Goal: Find specific page/section: Find specific page/section

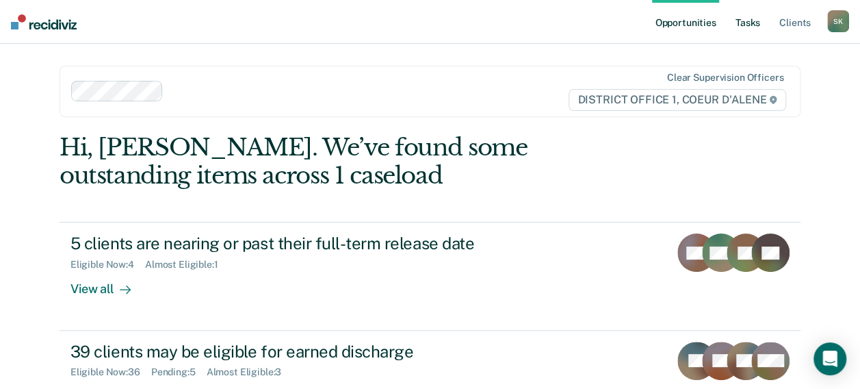
click at [751, 28] on link "Tasks" at bounding box center [748, 22] width 30 height 44
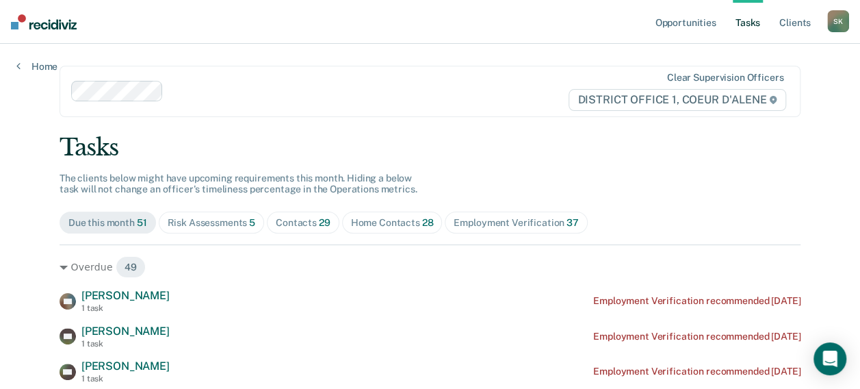
click at [240, 223] on div "Risk Assessments 5" at bounding box center [212, 223] width 88 height 12
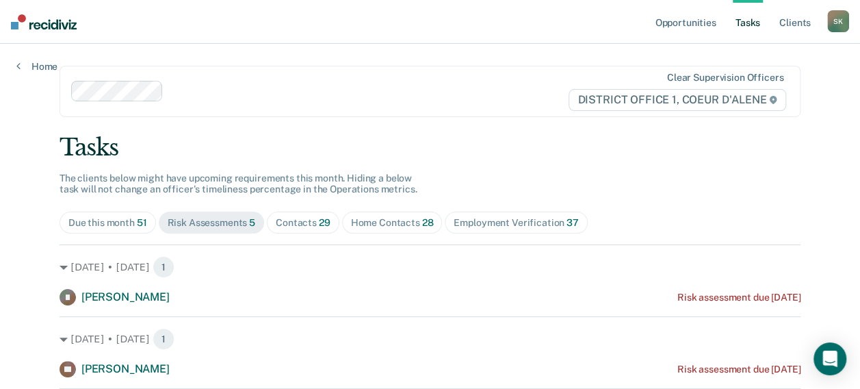
click at [303, 222] on div "Contacts 29" at bounding box center [303, 223] width 55 height 12
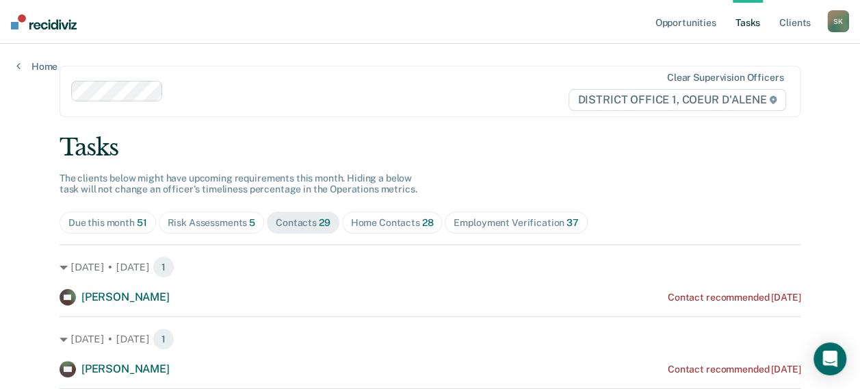
click at [370, 215] on span "Home Contacts 28" at bounding box center [392, 223] width 101 height 22
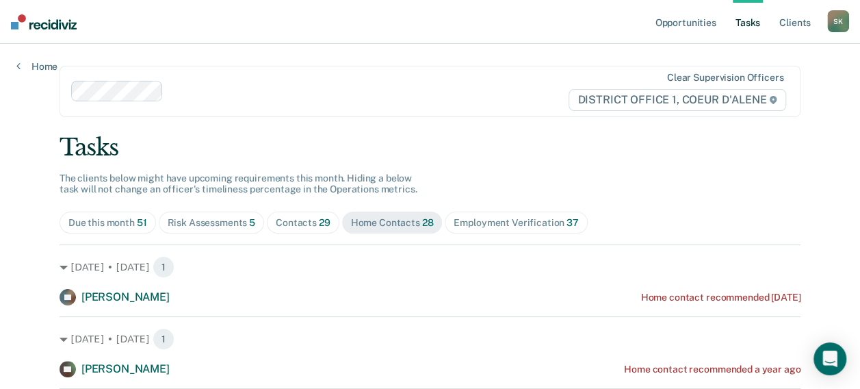
drag, startPoint x: 246, startPoint y: 218, endPoint x: 246, endPoint y: 231, distance: 13.7
click at [246, 231] on span "Risk Assessments 5" at bounding box center [212, 223] width 106 height 22
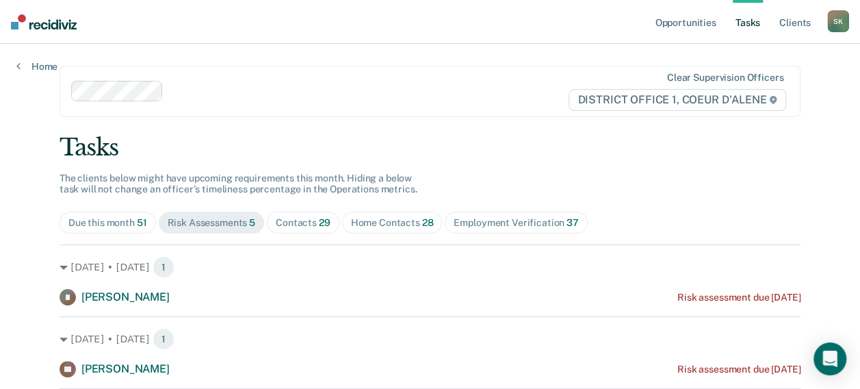
drag, startPoint x: 389, startPoint y: 177, endPoint x: 290, endPoint y: 87, distance: 133.3
click at [290, 87] on div at bounding box center [368, 92] width 399 height 16
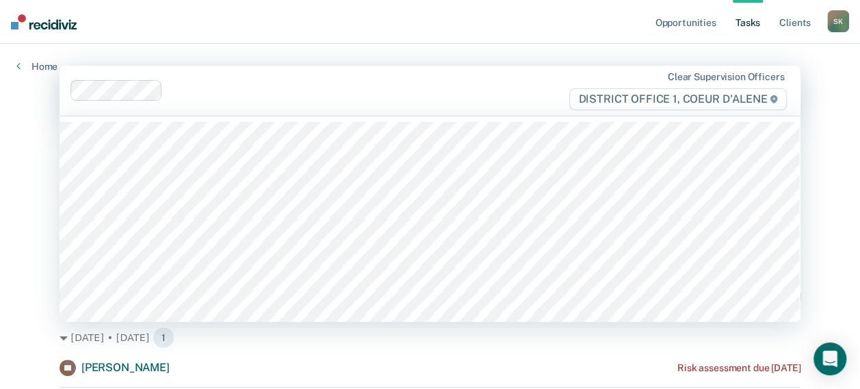
click at [348, 44] on main "29 results available. Use Up and Down to choose options, press Enter to select …" at bounding box center [430, 329] width 774 height 570
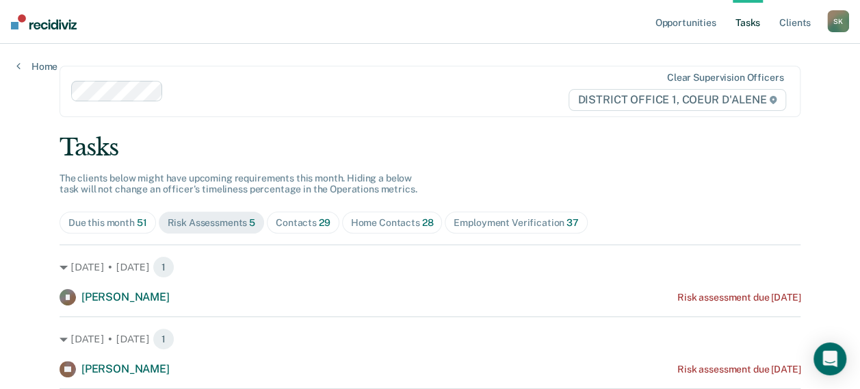
drag, startPoint x: 363, startPoint y: 27, endPoint x: 734, endPoint y: 232, distance: 423.7
click at [734, 232] on div "Due this month 51 Risk Assessments 5 Contacts 29 Home Contacts 28 Employment Ve…" at bounding box center [430, 223] width 741 height 22
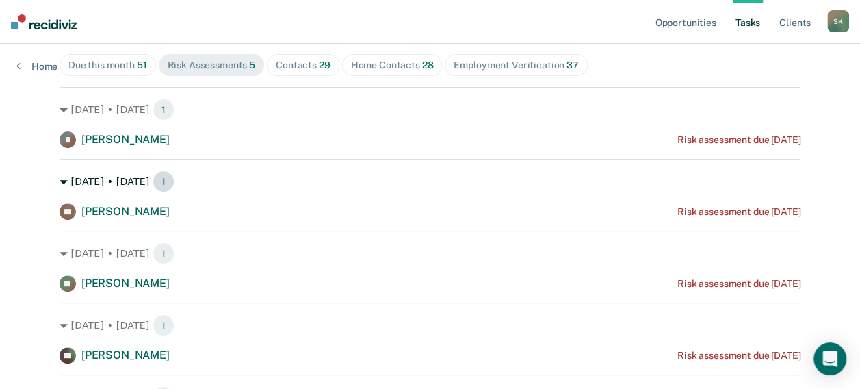
scroll to position [137, 0]
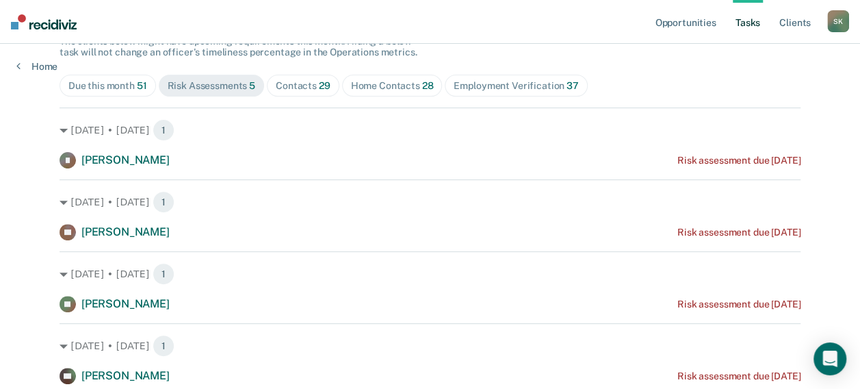
drag, startPoint x: 648, startPoint y: 105, endPoint x: 643, endPoint y: 79, distance: 26.3
click at [643, 79] on div "Due this month 51 Risk Assessments 5 Contacts 29 Home Contacts 28 Employment Ve…" at bounding box center [430, 86] width 741 height 22
click at [374, 88] on div "Home Contacts 28" at bounding box center [392, 86] width 83 height 12
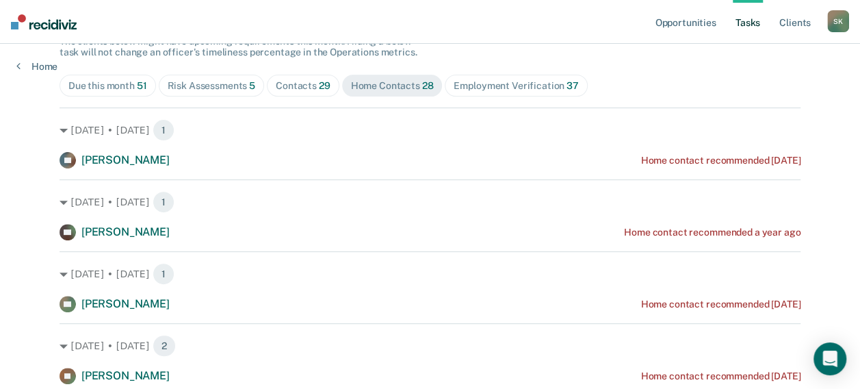
drag, startPoint x: 714, startPoint y: 78, endPoint x: 652, endPoint y: 62, distance: 64.4
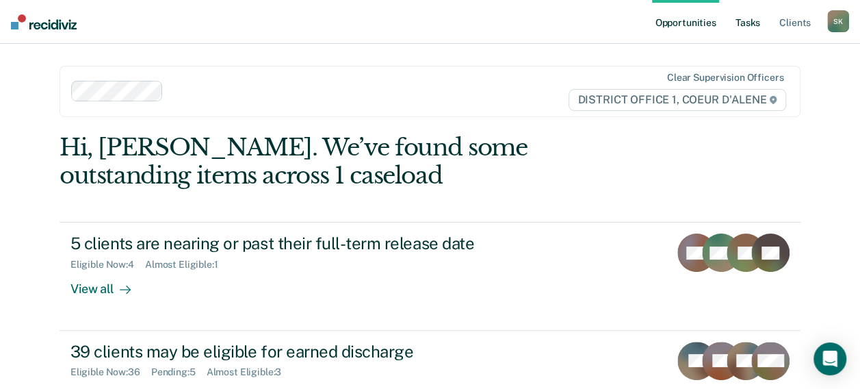
click at [750, 23] on link "Tasks" at bounding box center [748, 22] width 30 height 44
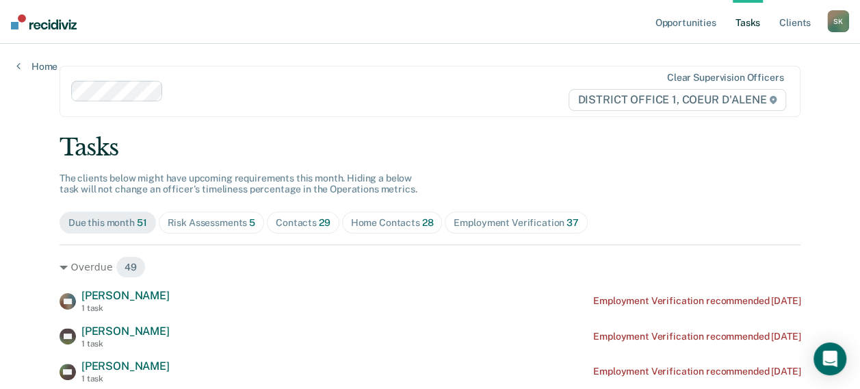
click at [220, 221] on div "Risk Assessments 5" at bounding box center [212, 223] width 88 height 12
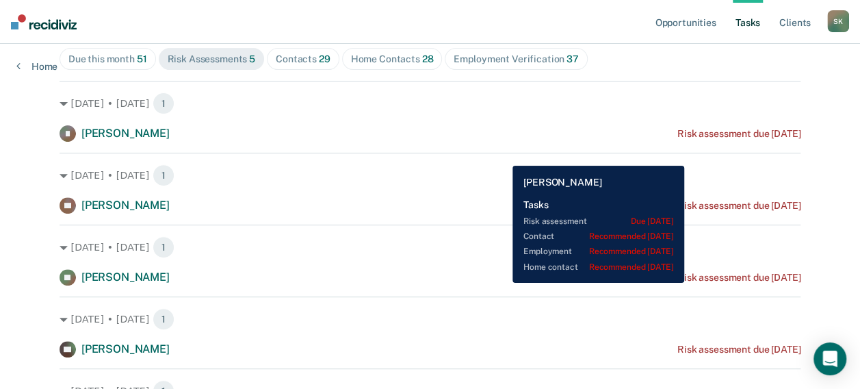
scroll to position [137, 0]
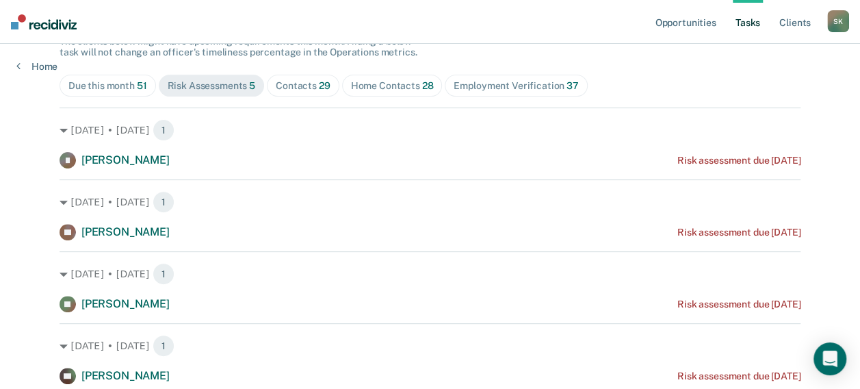
click at [454, 88] on div "Employment Verification 37" at bounding box center [516, 86] width 125 height 12
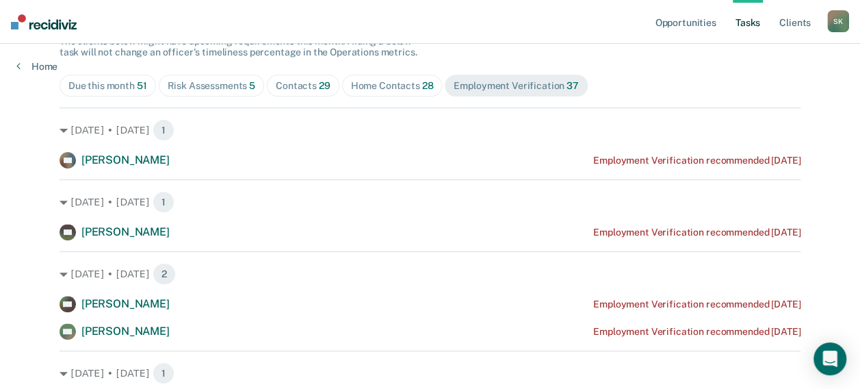
click at [283, 88] on div "Contacts 29" at bounding box center [303, 86] width 55 height 12
